Goal: Transaction & Acquisition: Book appointment/travel/reservation

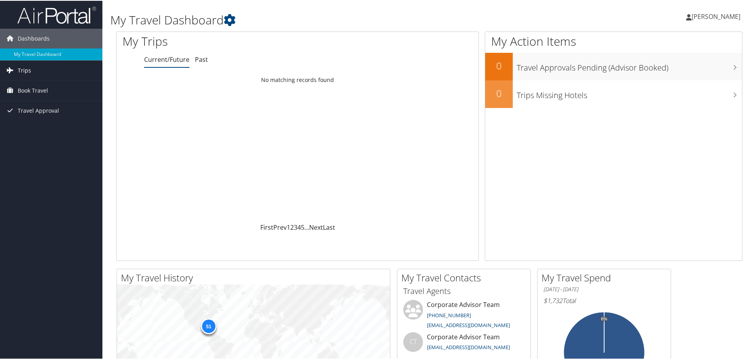
click at [28, 69] on span "Trips" at bounding box center [24, 70] width 13 height 20
click at [31, 122] on span "Book Travel" at bounding box center [33, 125] width 30 height 20
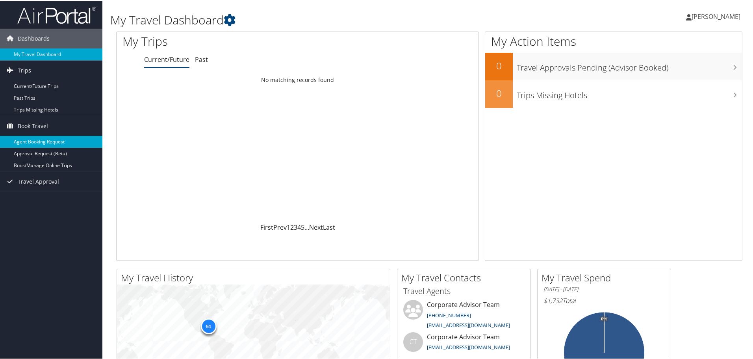
click at [37, 138] on link "Agent Booking Request" at bounding box center [51, 141] width 102 height 12
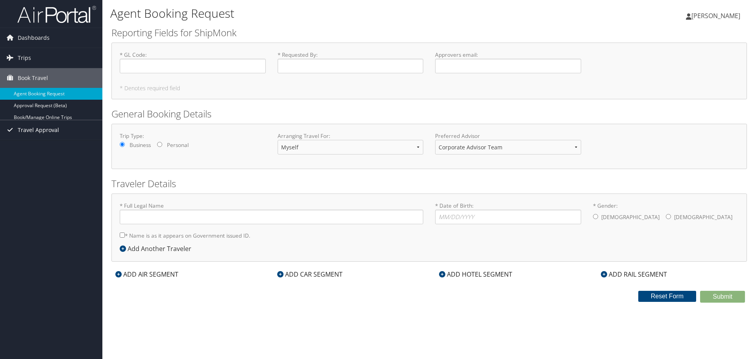
type input "[PERSON_NAME]"
click at [32, 137] on span "Travel Approval" at bounding box center [38, 134] width 41 height 20
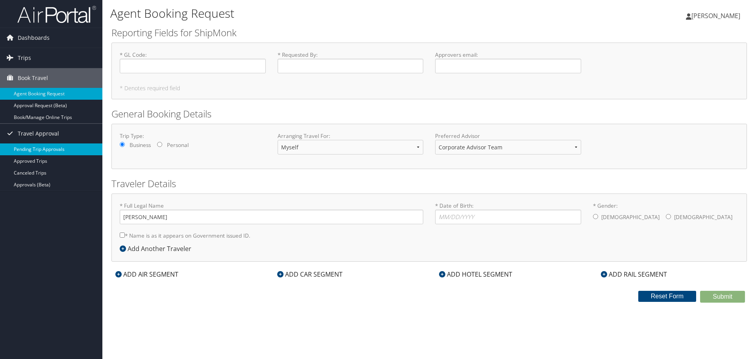
click at [46, 145] on link "Pending Trip Approvals" at bounding box center [51, 149] width 102 height 12
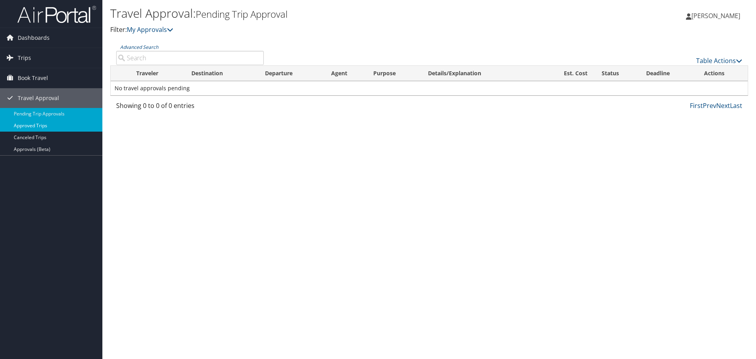
click at [42, 124] on link "Approved Trips" at bounding box center [51, 126] width 102 height 12
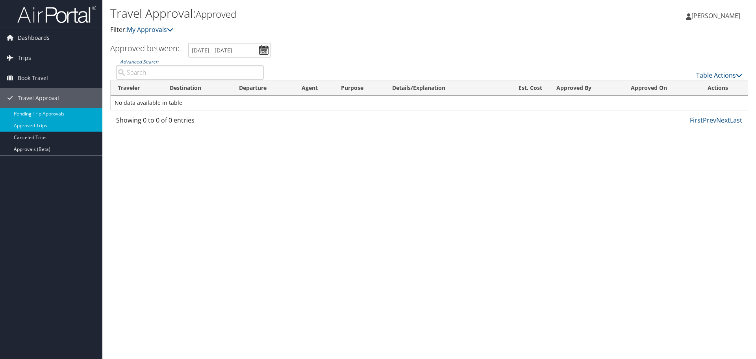
click at [57, 114] on link "Pending Trip Approvals" at bounding box center [51, 114] width 102 height 12
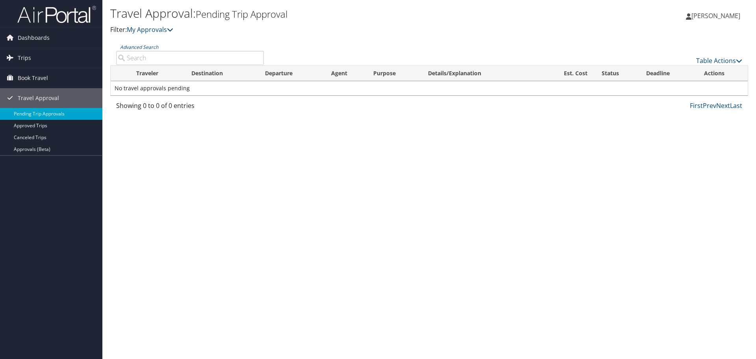
click at [160, 53] on input "Advanced Search" at bounding box center [190, 58] width 148 height 14
click at [152, 45] on link "Advanced Search" at bounding box center [139, 47] width 38 height 7
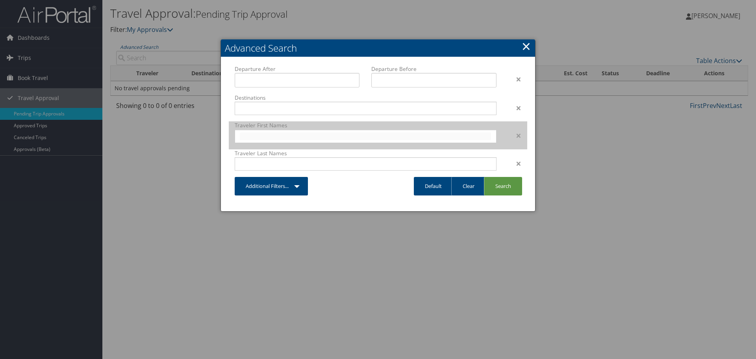
click at [285, 136] on input "text" at bounding box center [365, 136] width 251 height 8
type input "alex"
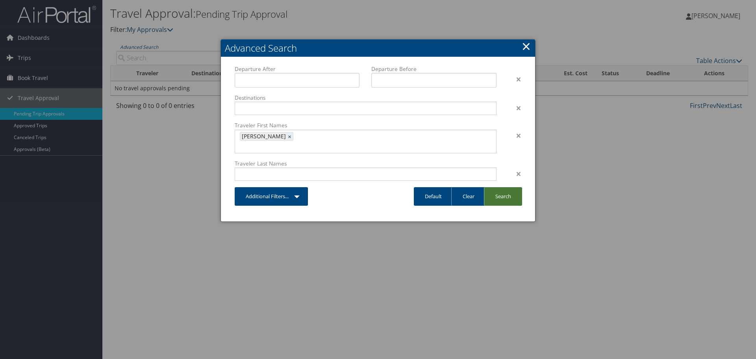
click at [501, 188] on link "Search" at bounding box center [503, 196] width 38 height 19
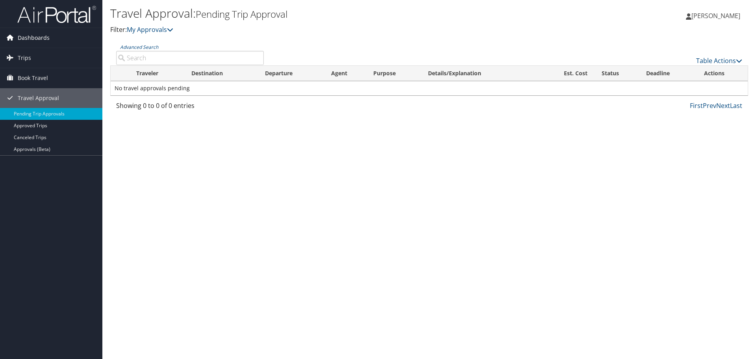
click at [39, 39] on span "Dashboards" at bounding box center [34, 38] width 32 height 20
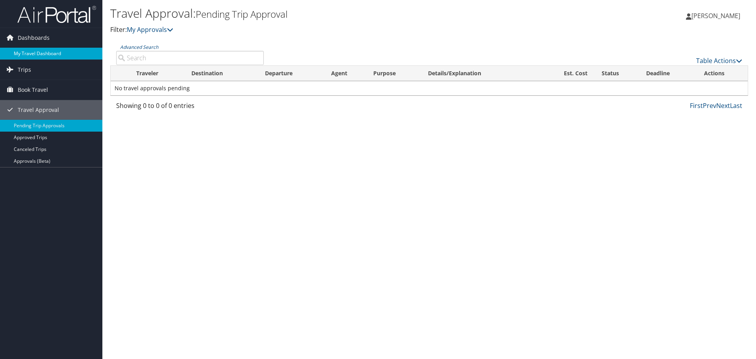
click at [44, 52] on link "My Travel Dashboard" at bounding box center [51, 54] width 102 height 12
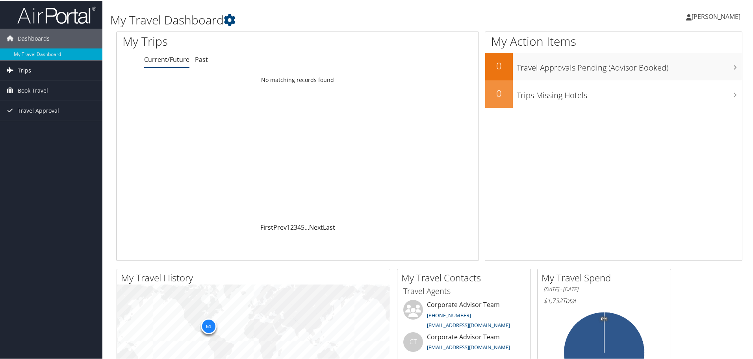
click at [24, 67] on span "Trips" at bounding box center [24, 70] width 13 height 20
click at [39, 125] on span "Book Travel" at bounding box center [33, 125] width 30 height 20
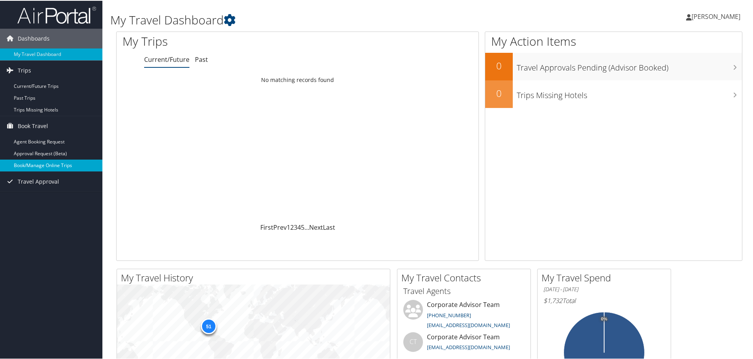
click at [61, 163] on link "Book/Manage Online Trips" at bounding box center [51, 165] width 102 height 12
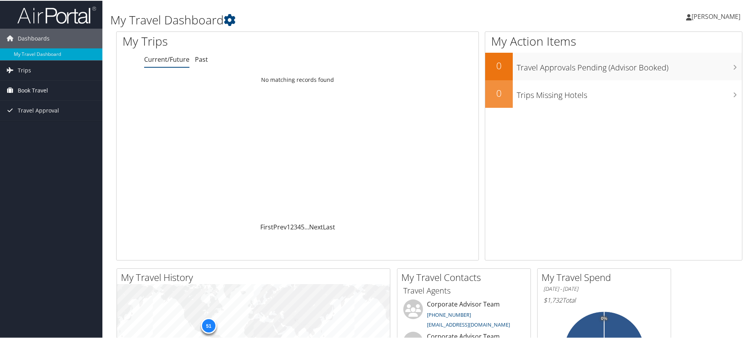
click at [30, 87] on span "Book Travel" at bounding box center [33, 90] width 30 height 20
click at [68, 126] on link "Book/Manage Online Trips" at bounding box center [51, 129] width 102 height 12
click at [40, 126] on link "Book/Manage Online Trips" at bounding box center [51, 129] width 102 height 12
